Goal: Task Accomplishment & Management: Find specific page/section

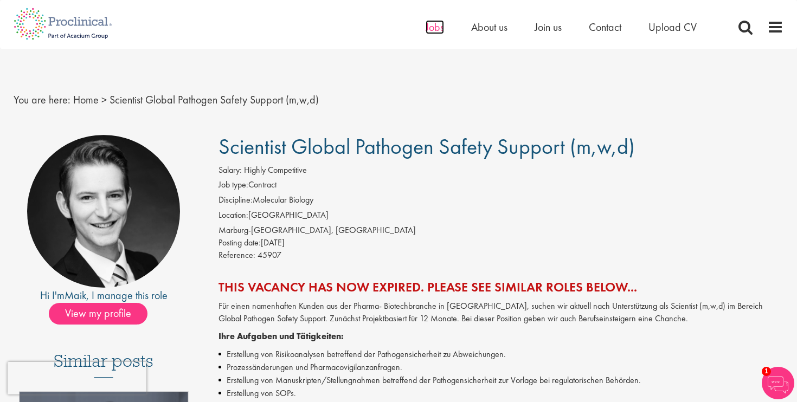
click at [432, 25] on span "Jobs" at bounding box center [435, 27] width 18 height 14
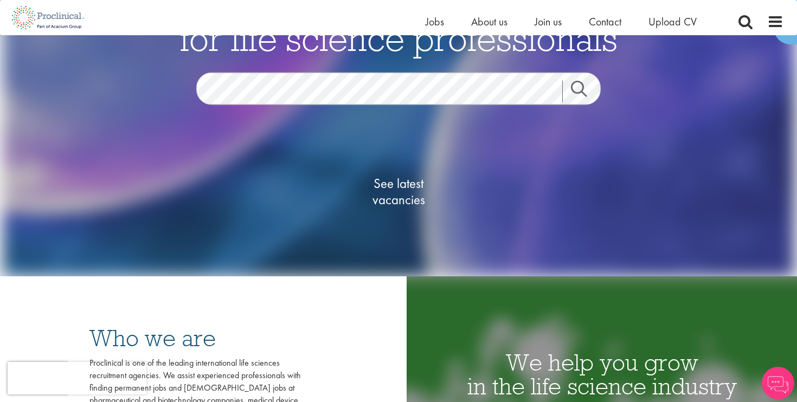
scroll to position [109, 0]
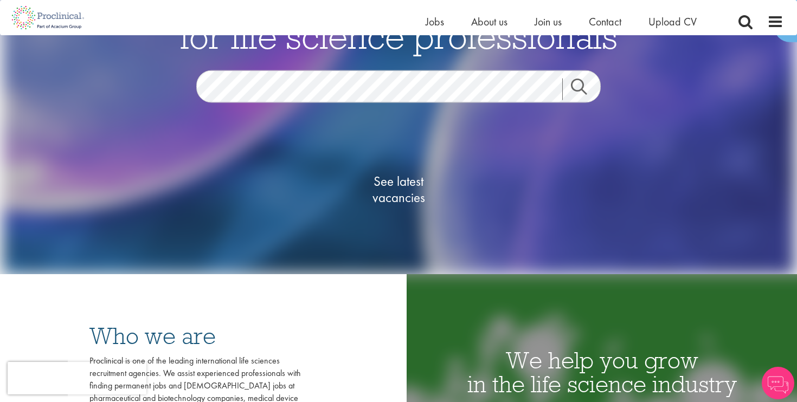
click at [576, 88] on link "Search" at bounding box center [585, 90] width 47 height 22
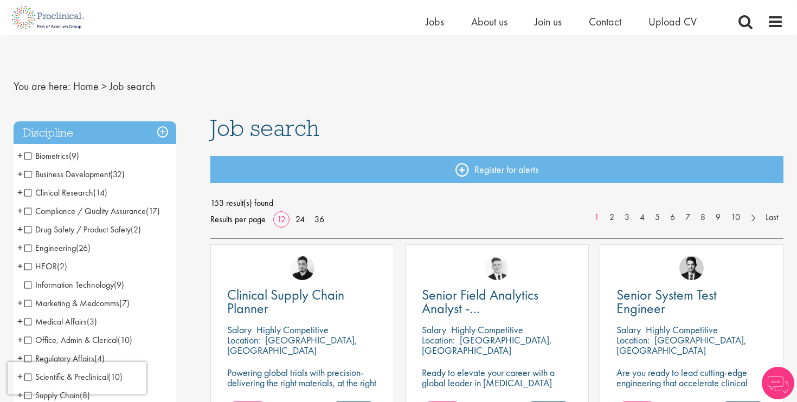
scroll to position [99, 0]
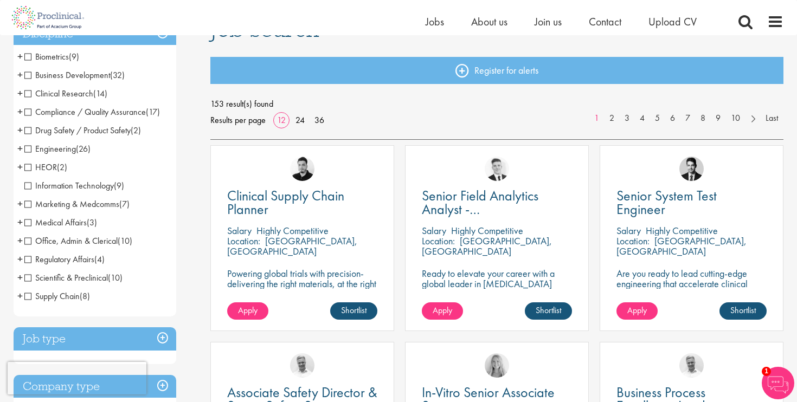
click at [25, 131] on span "Drug Safety / Product Safety" at bounding box center [77, 130] width 106 height 11
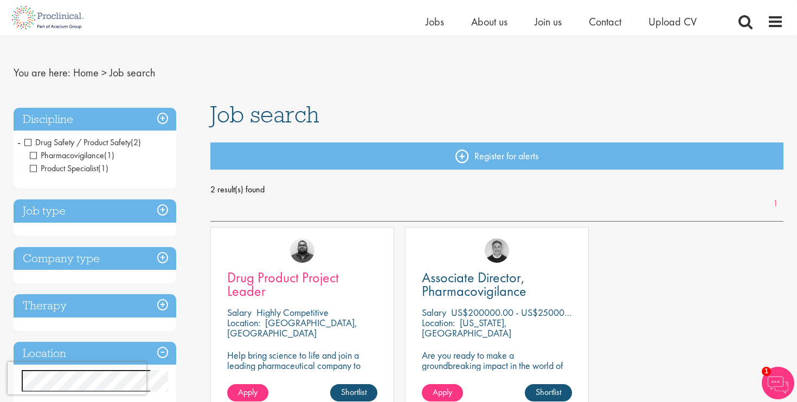
scroll to position [13, 0]
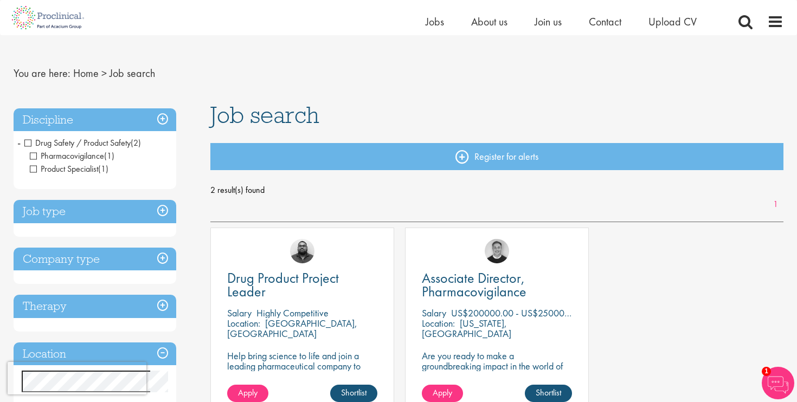
click at [27, 145] on span "Drug Safety / Product Safety" at bounding box center [77, 142] width 106 height 11
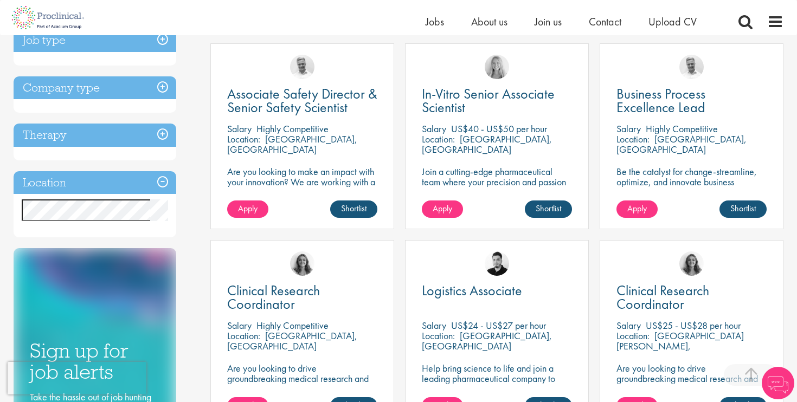
scroll to position [400, 0]
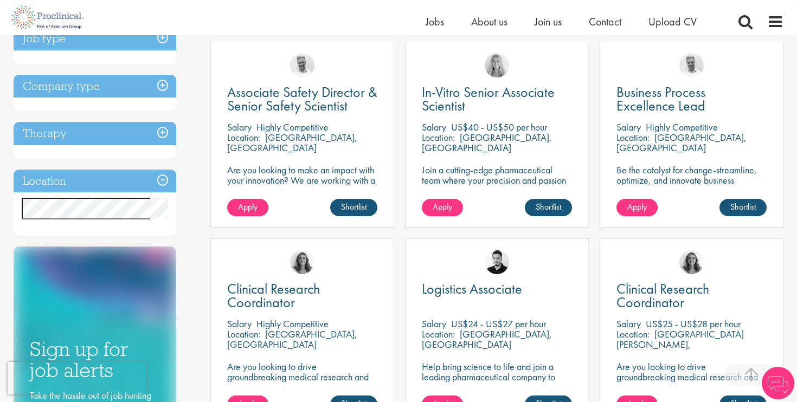
click at [163, 180] on h3 "Location" at bounding box center [95, 181] width 163 height 23
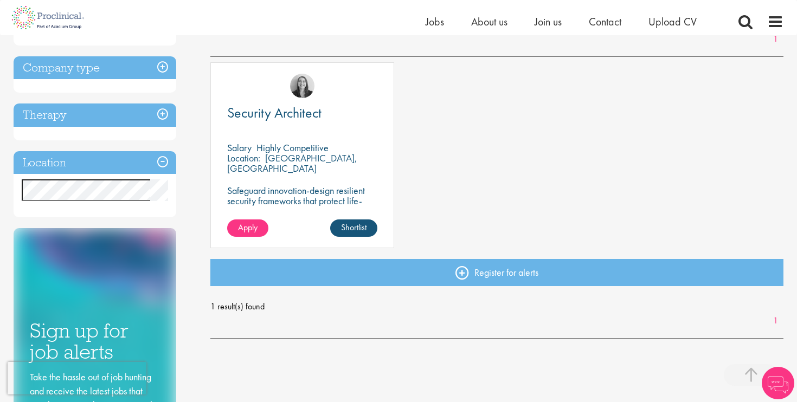
scroll to position [179, 0]
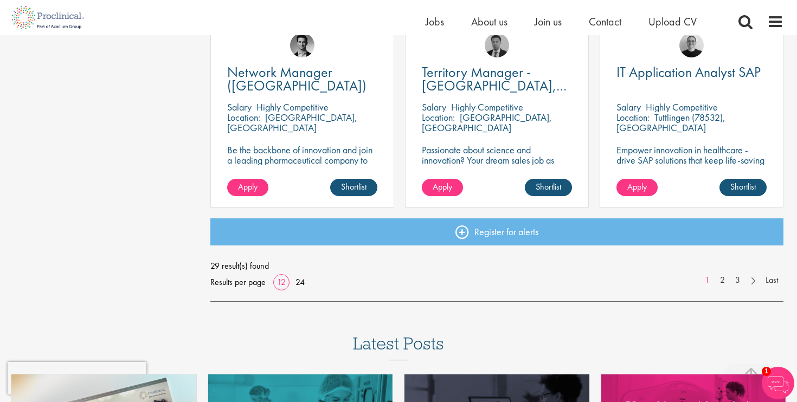
scroll to position [818, 0]
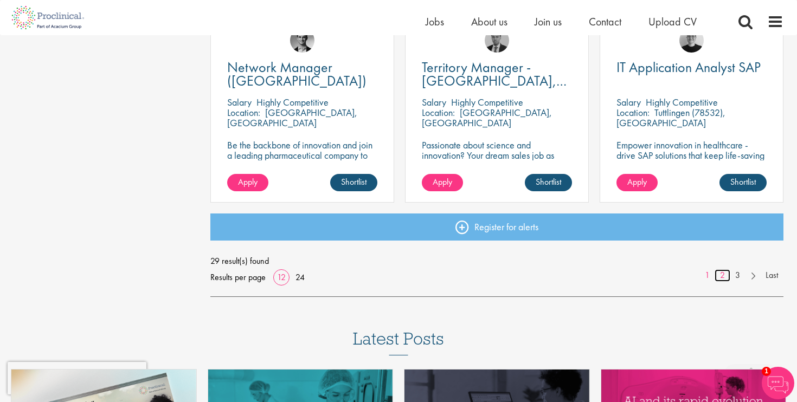
click at [722, 275] on link "2" at bounding box center [723, 276] width 16 height 12
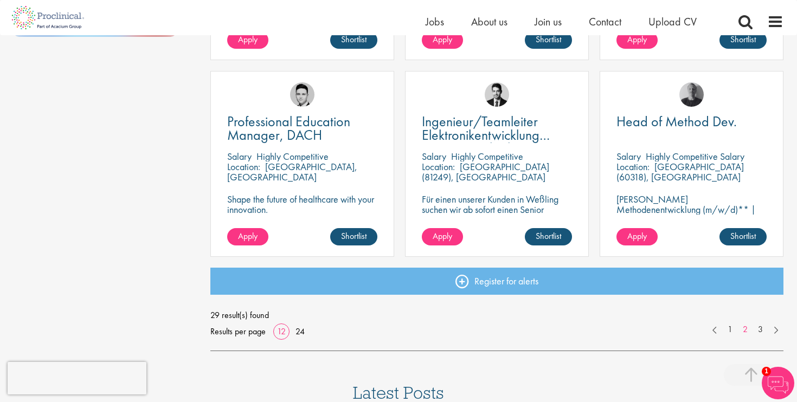
scroll to position [766, 0]
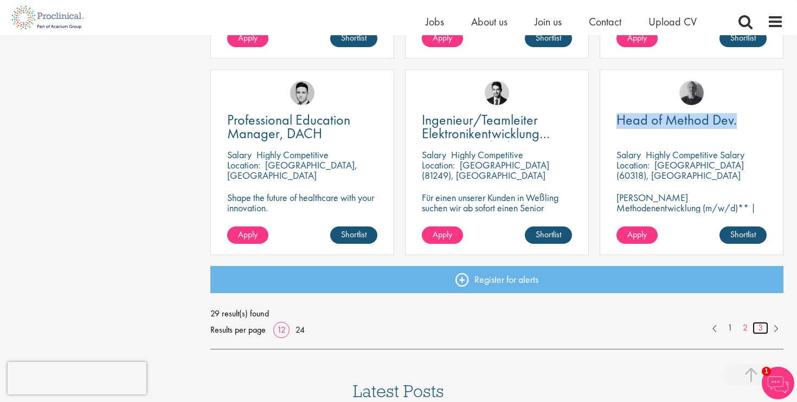
click at [760, 328] on link "3" at bounding box center [761, 328] width 16 height 12
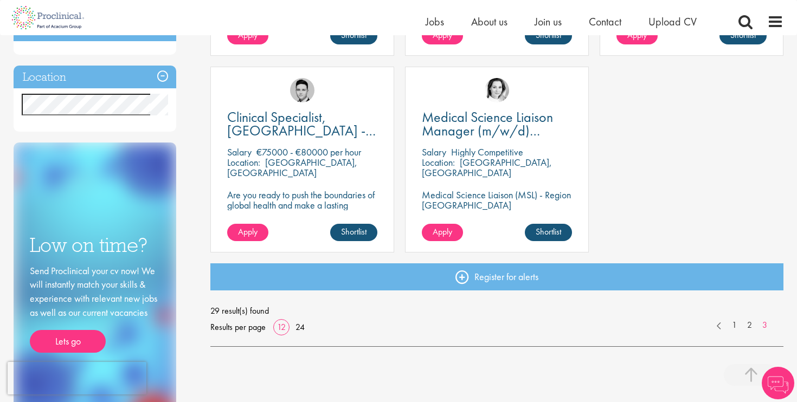
scroll to position [404, 0]
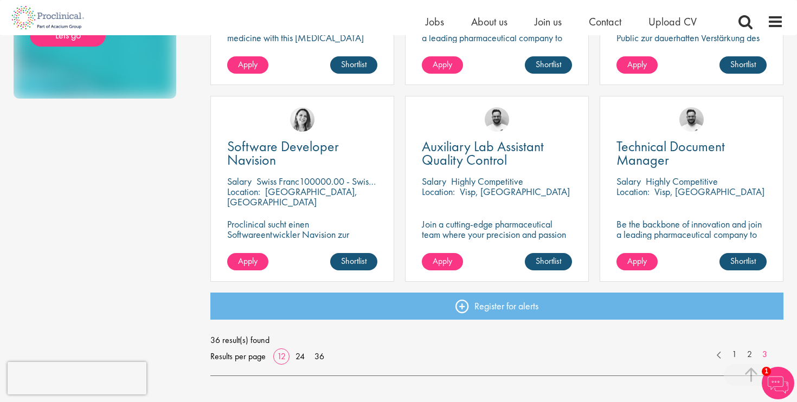
scroll to position [811, 0]
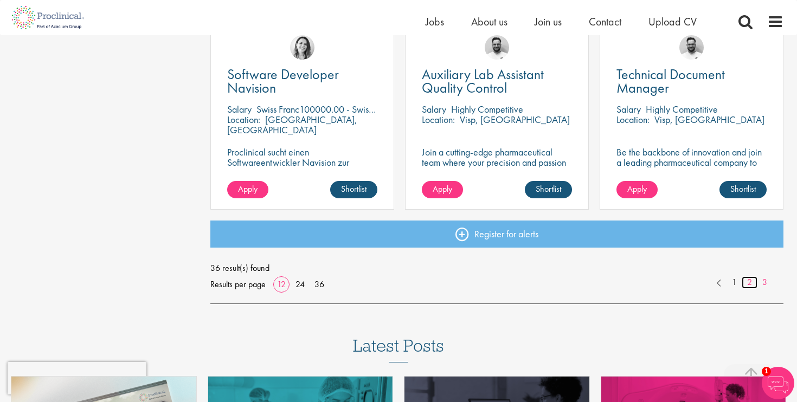
click at [750, 285] on link "2" at bounding box center [750, 283] width 16 height 12
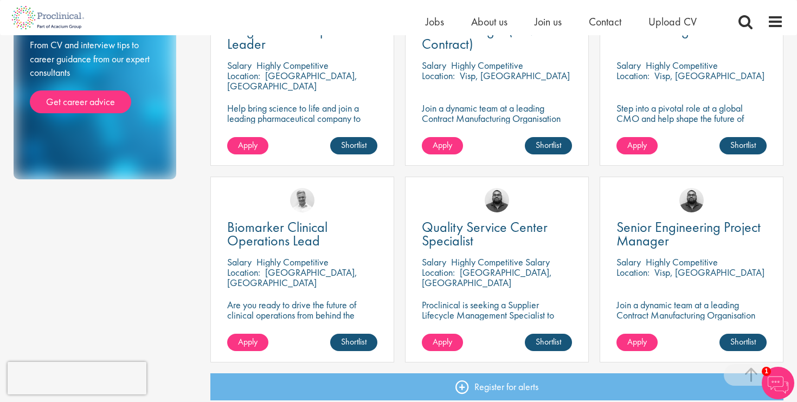
scroll to position [802, 0]
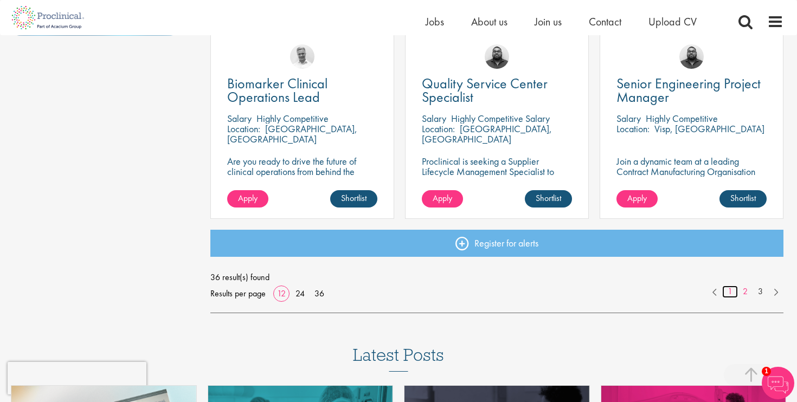
click at [732, 293] on link "1" at bounding box center [730, 292] width 16 height 12
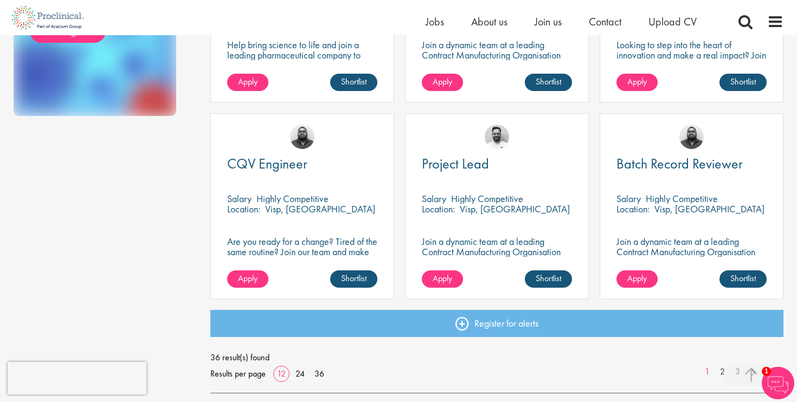
scroll to position [723, 0]
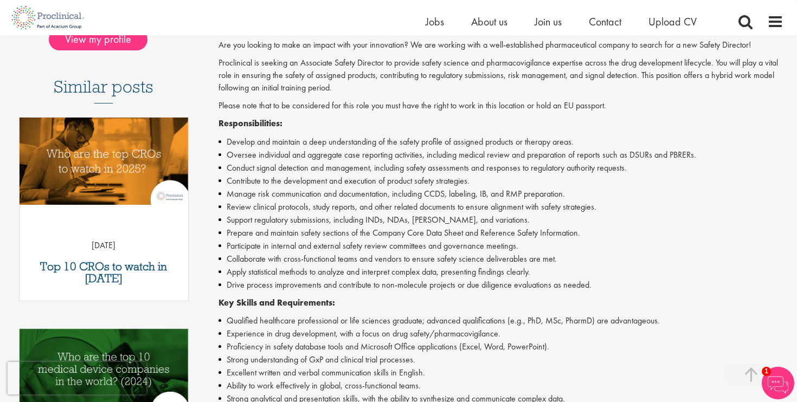
scroll to position [274, 0]
